Goal: Task Accomplishment & Management: Manage account settings

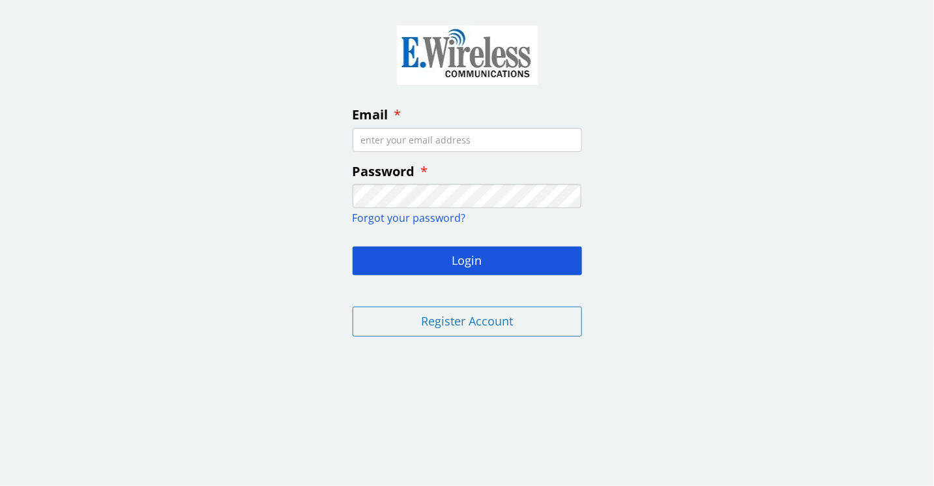
click at [524, 143] on input "Email" at bounding box center [467, 140] width 229 height 24
type input "[EMAIL_ADDRESS][DOMAIN_NAME]"
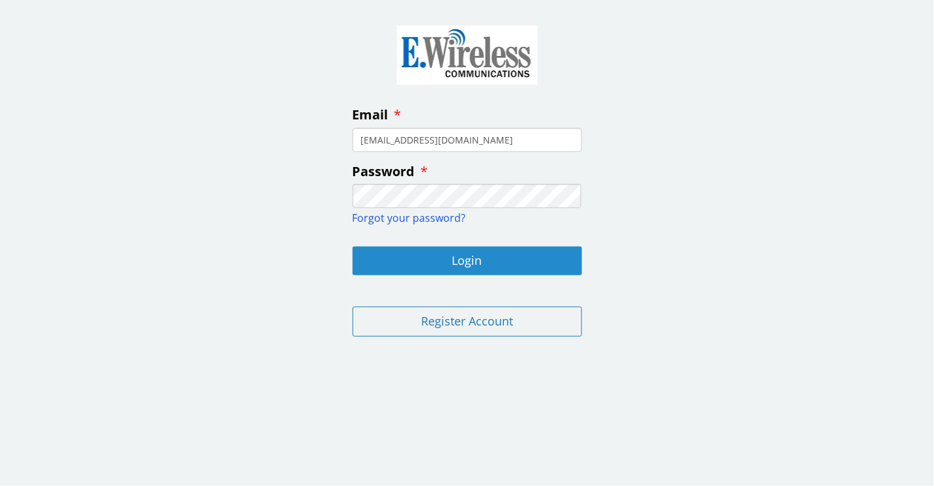
click at [475, 254] on button "Login" at bounding box center [467, 260] width 229 height 29
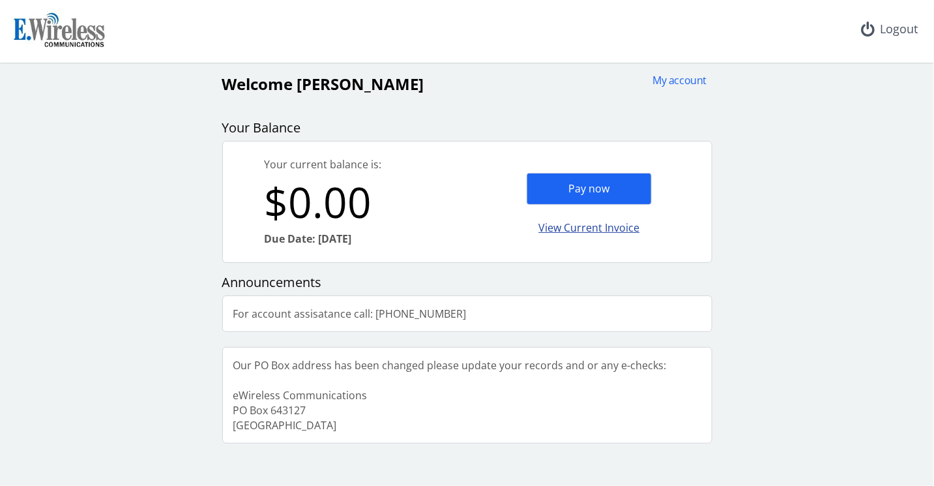
click at [598, 224] on div "View Current Invoice" at bounding box center [589, 228] width 125 height 31
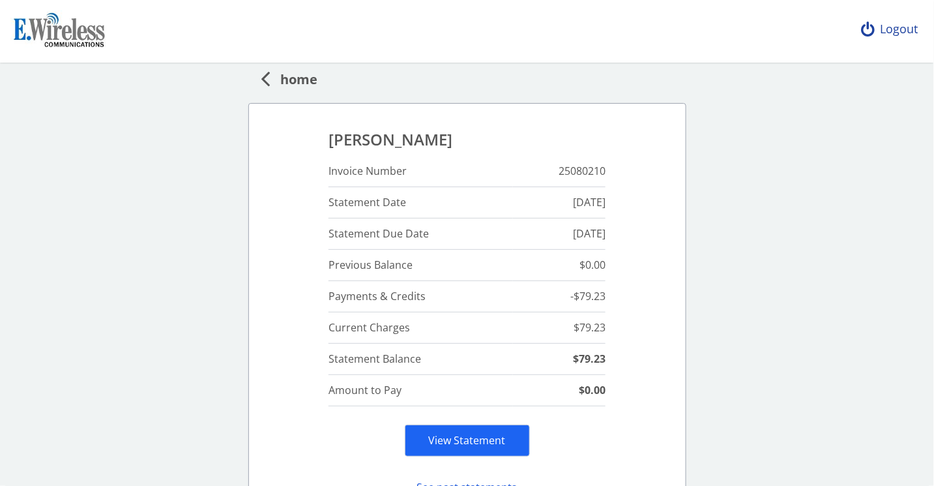
click at [900, 27] on div "Logout" at bounding box center [890, 29] width 78 height 59
